Goal: Transaction & Acquisition: Purchase product/service

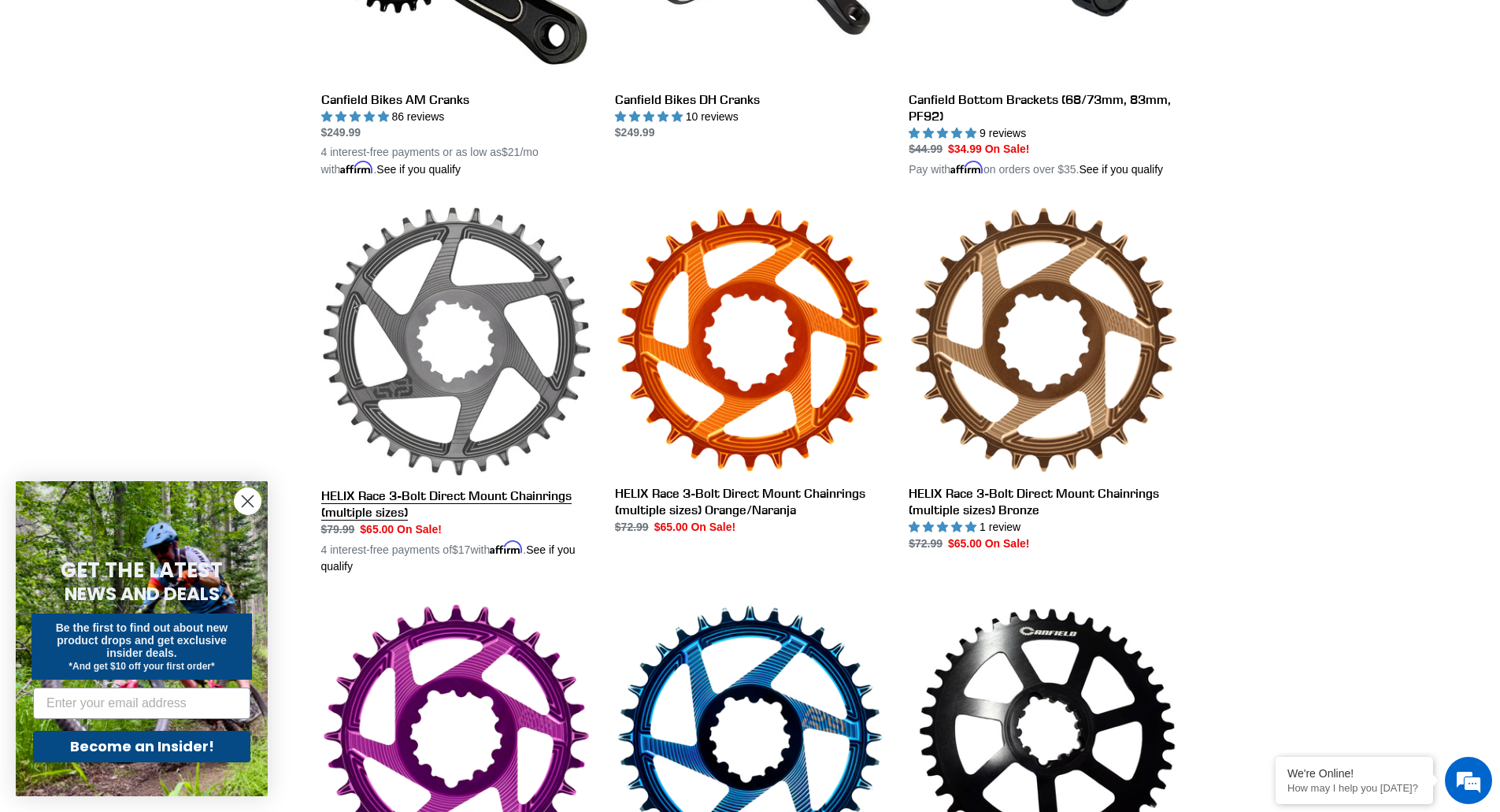
scroll to position [649, 0]
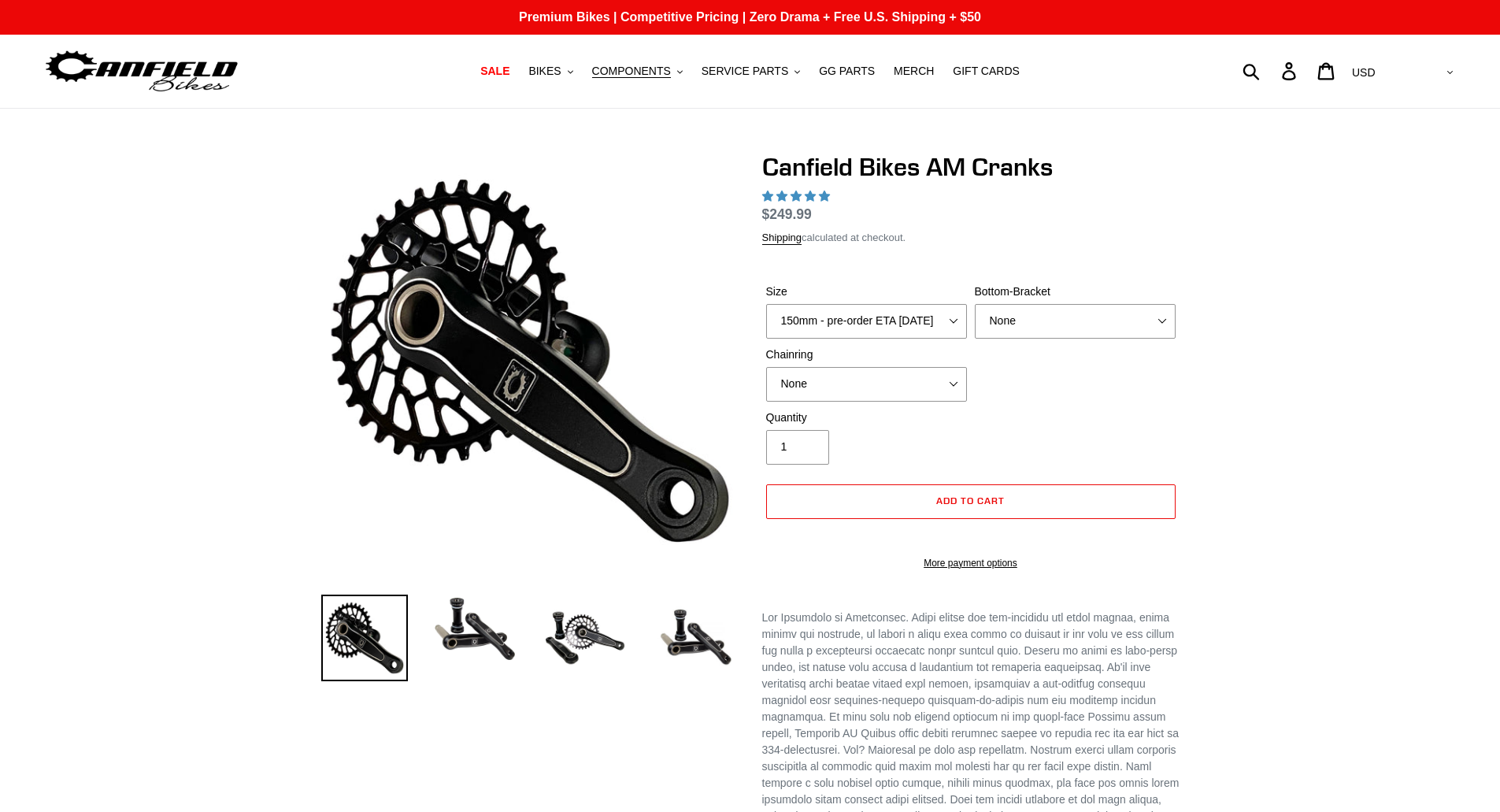
select select "highest-rating"
click at [963, 323] on select "150mm - pre-order ETA [DATE] 155mm - pre-order ETA [DATE] 160mm - pre-order ETA…" at bounding box center [866, 321] width 201 height 35
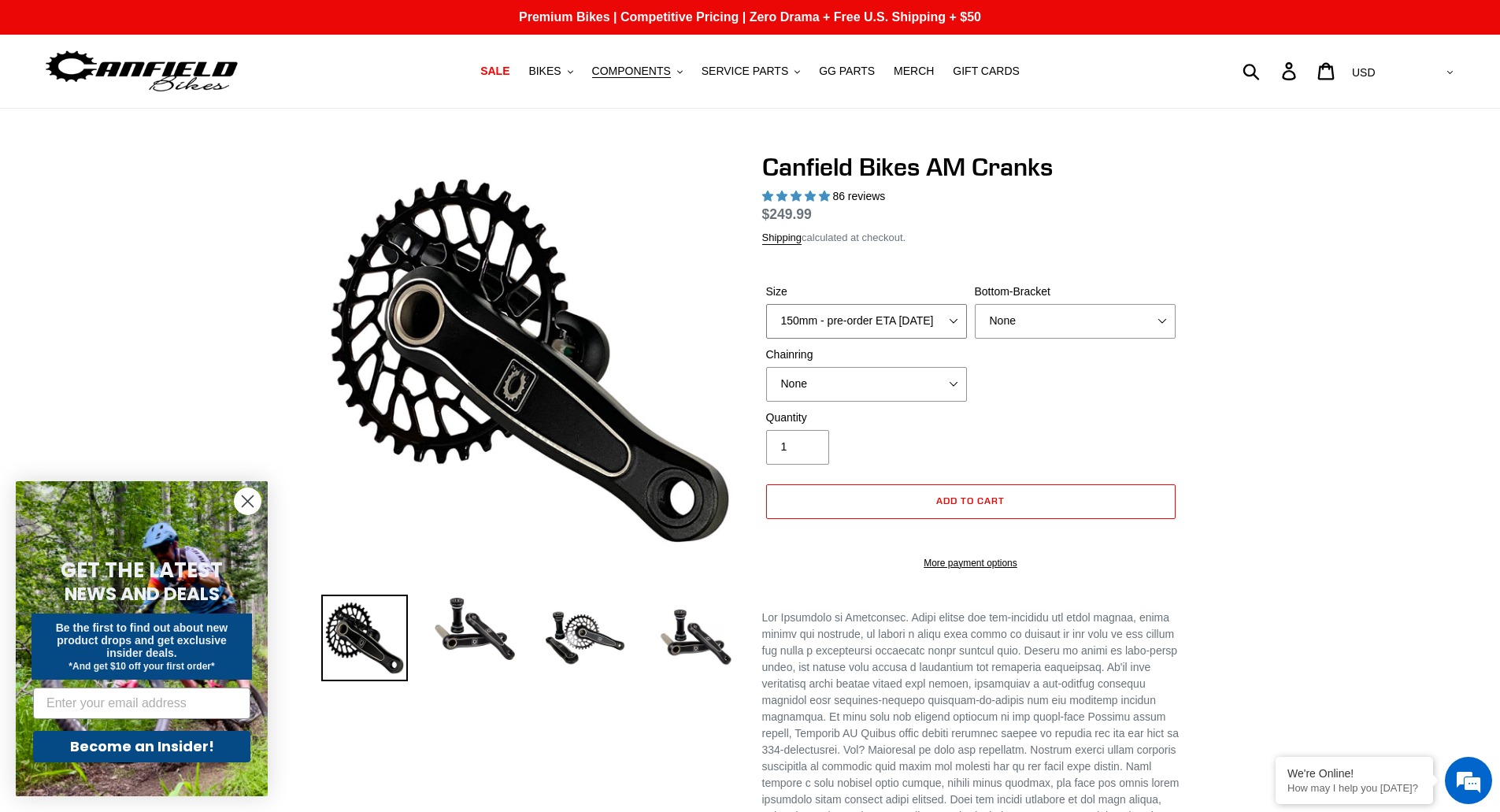
select select "155mm - pre-order ETA [DATE]"
click at [766, 304] on select "150mm - pre-order ETA [DATE] 155mm - pre-order ETA [DATE] 160mm - pre-order ETA…" at bounding box center [866, 321] width 201 height 35
click at [1095, 323] on select "None BSA Threaded 68/73mm Press Fit PF92" at bounding box center [1075, 321] width 201 height 35
select select "BSA Threaded 68/73mm"
click at [975, 322] on select "None BSA Threaded 68/73mm Press Fit PF92" at bounding box center [1075, 321] width 201 height 35
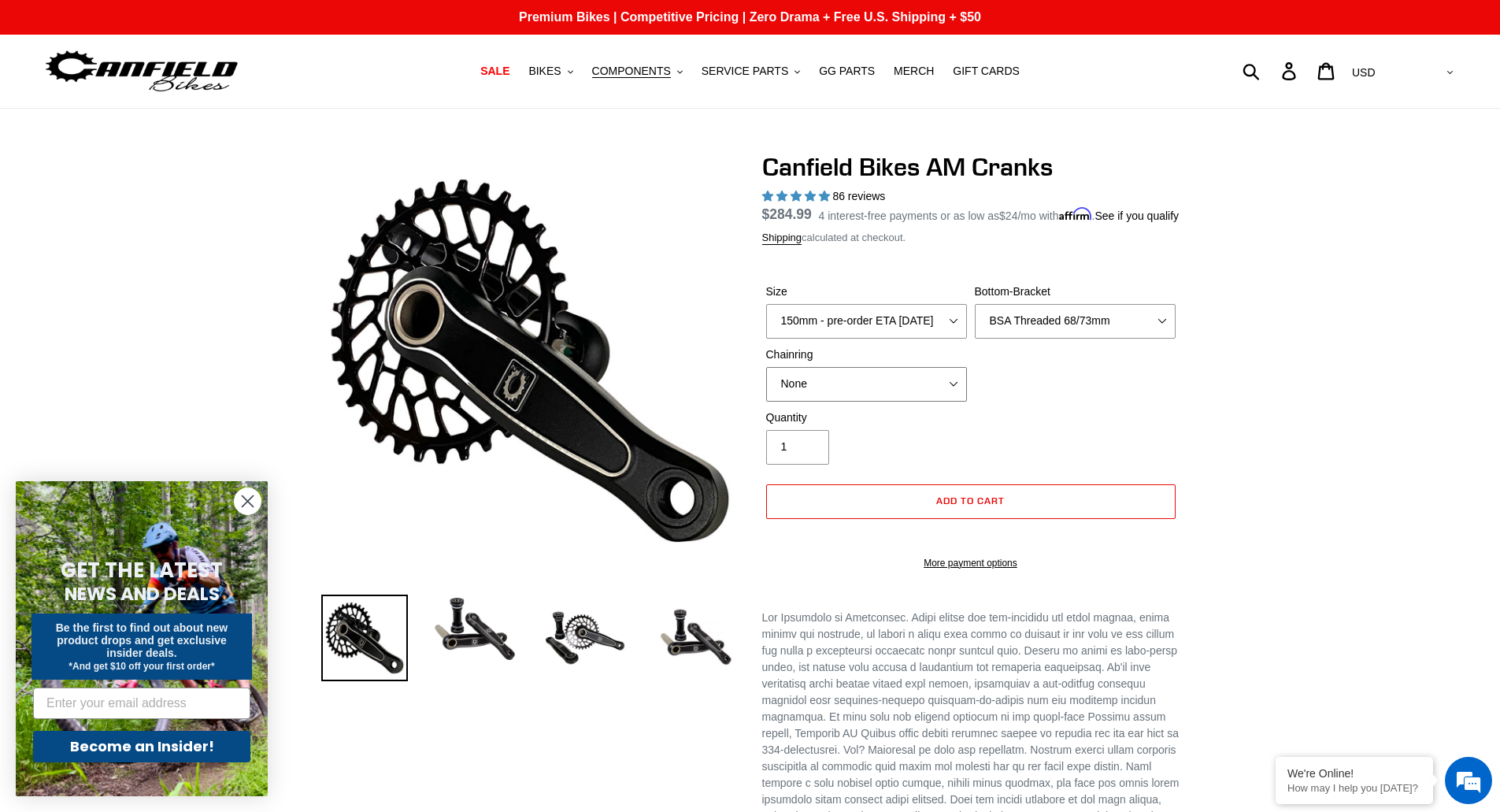
click at [892, 401] on select "None 30t Round (Boost 148) 30t Oval (Boost 148) 32t Round (Boost 148) 32t Oval …" at bounding box center [866, 384] width 201 height 35
click at [1336, 436] on div "Previous slide" at bounding box center [750, 752] width 1500 height 1199
